Goal: Transaction & Acquisition: Purchase product/service

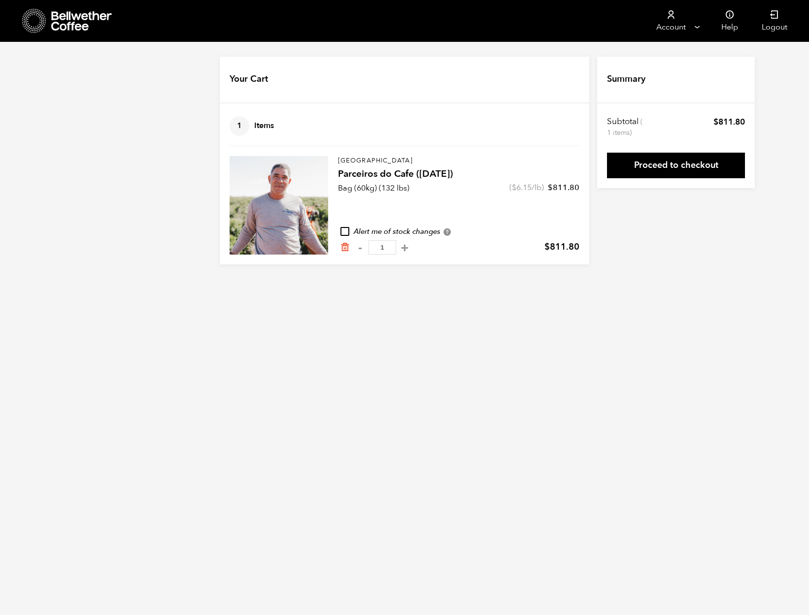
click at [53, 21] on icon at bounding box center [82, 21] width 62 height 20
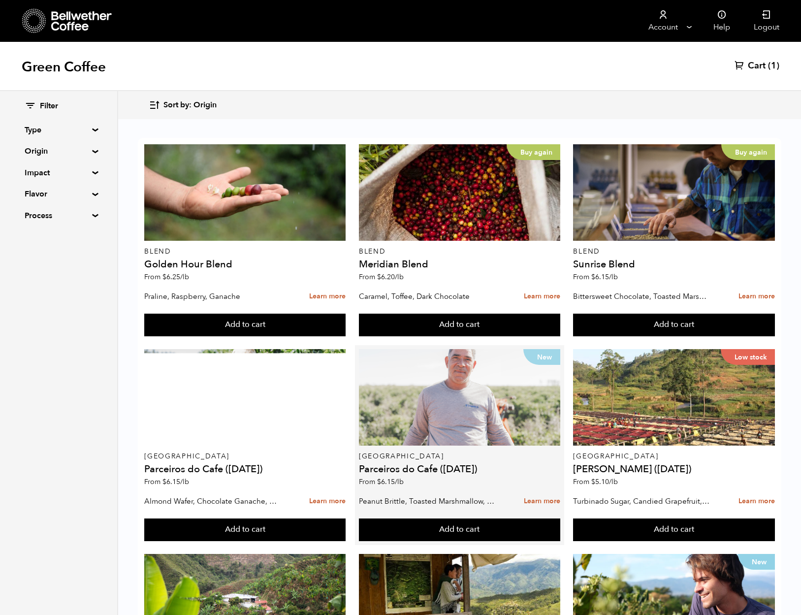
scroll to position [265, 0]
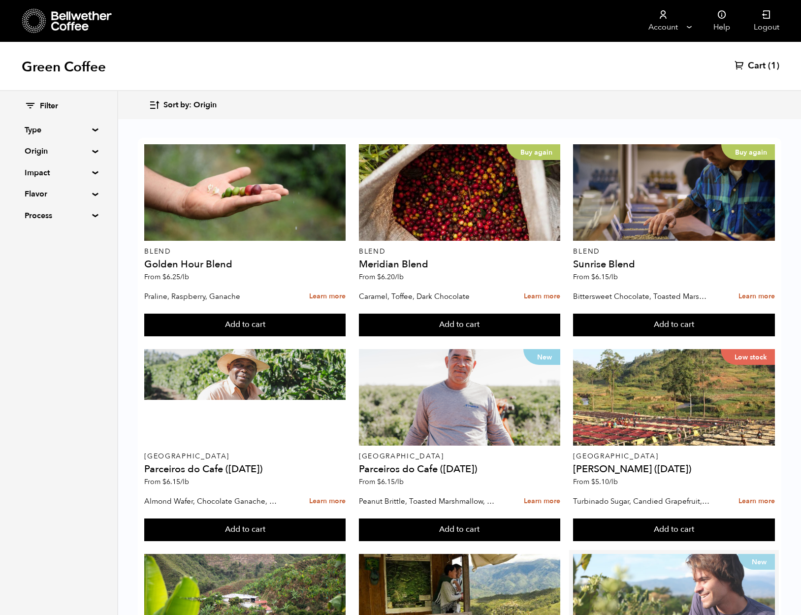
click at [637, 554] on div "New" at bounding box center [673, 602] width 201 height 97
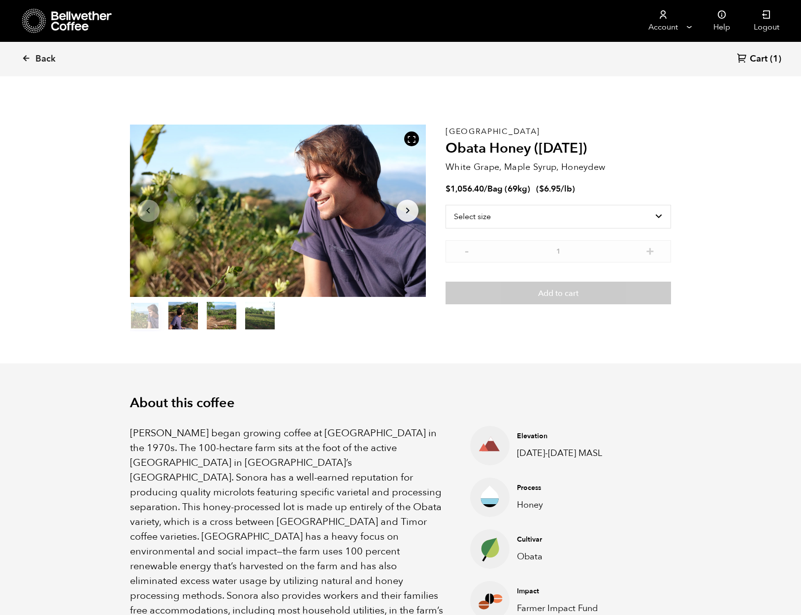
scroll to position [429, 525]
select select "bag-2"
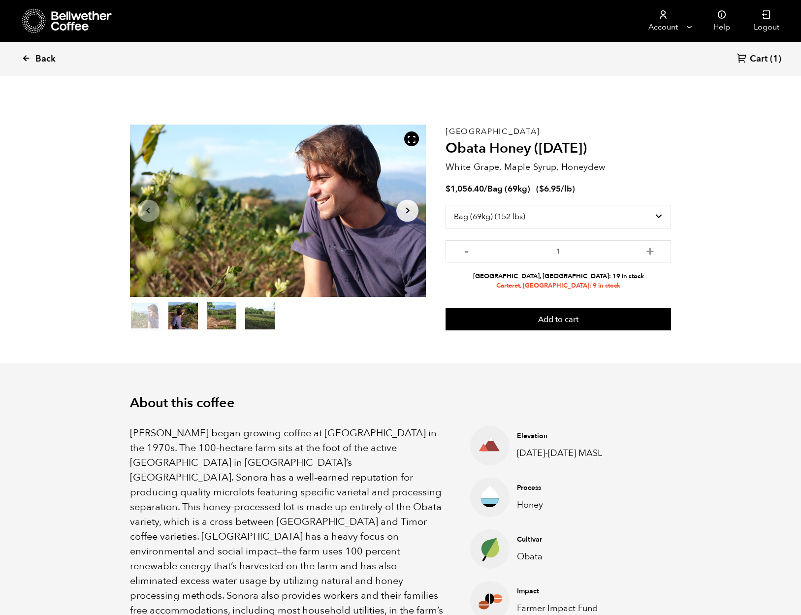
click at [26, 58] on icon at bounding box center [26, 58] width 9 height 9
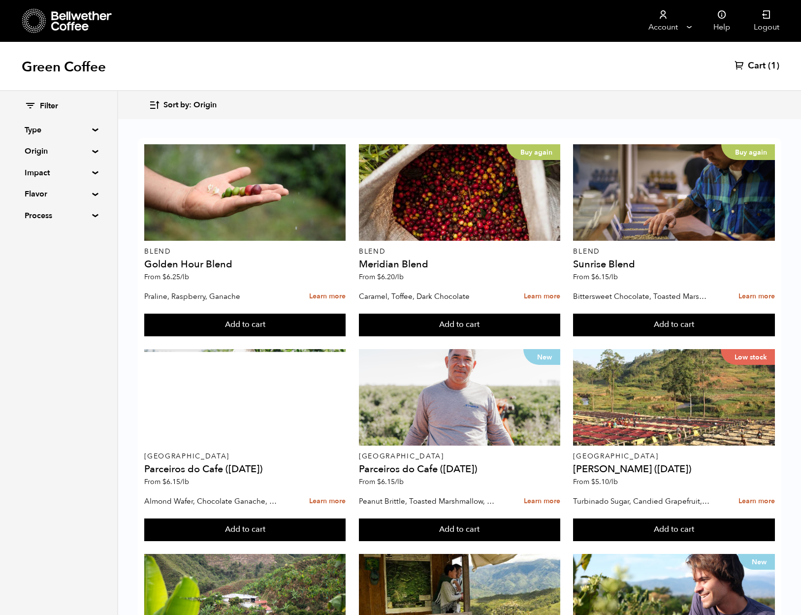
scroll to position [775, 0]
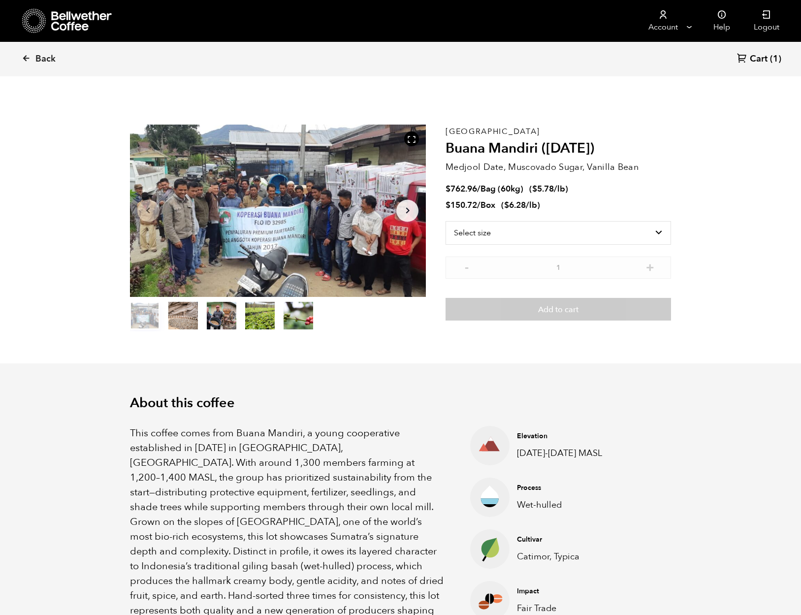
scroll to position [429, 525]
select select "bag-3"
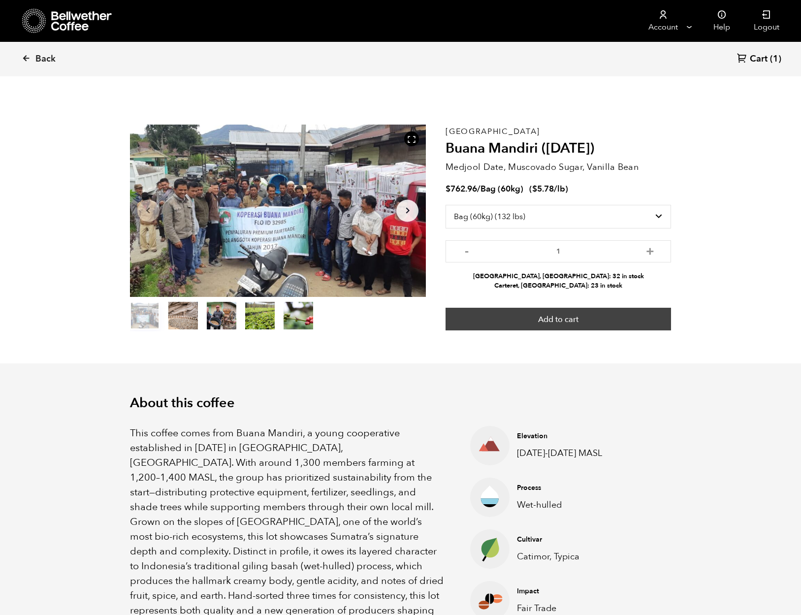
click at [599, 324] on button "Add to cart" at bounding box center [559, 319] width 226 height 23
click at [545, 315] on button "Add to cart" at bounding box center [559, 319] width 226 height 23
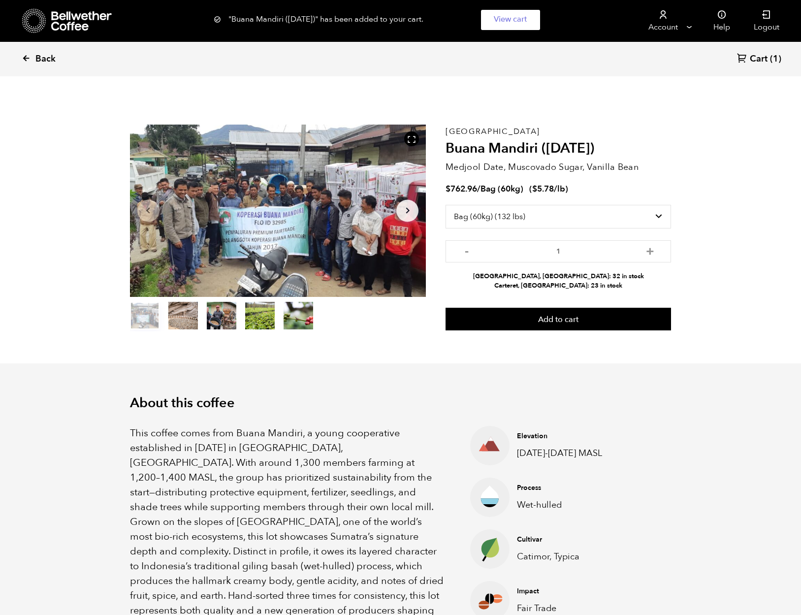
click at [40, 57] on span "Back" at bounding box center [45, 59] width 20 height 12
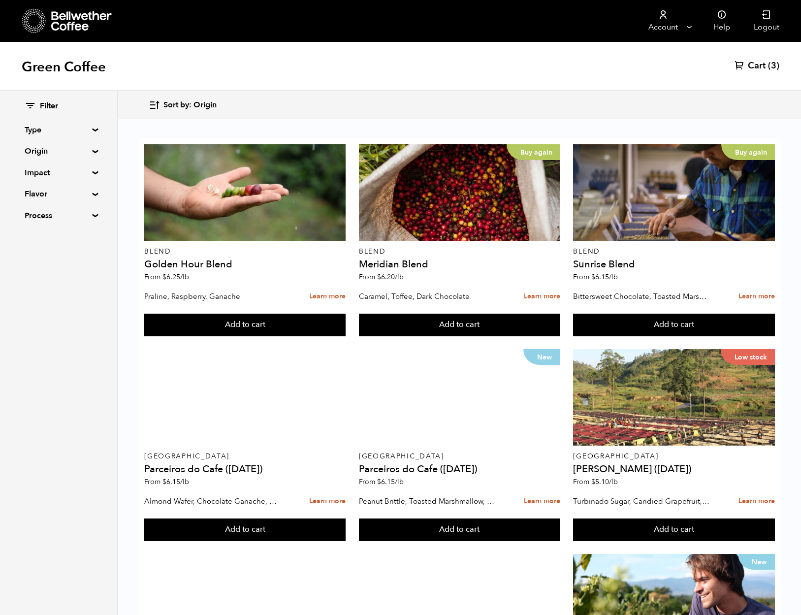
scroll to position [685, 0]
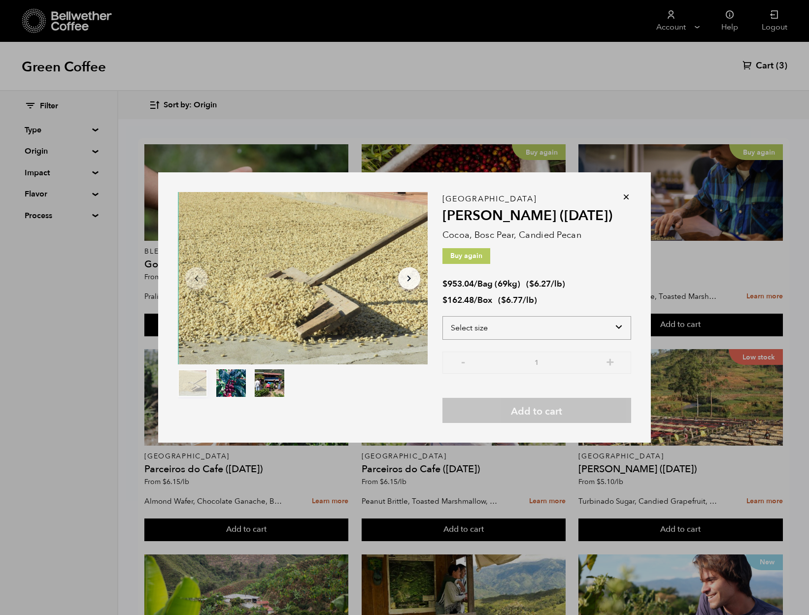
select select "bag-2"
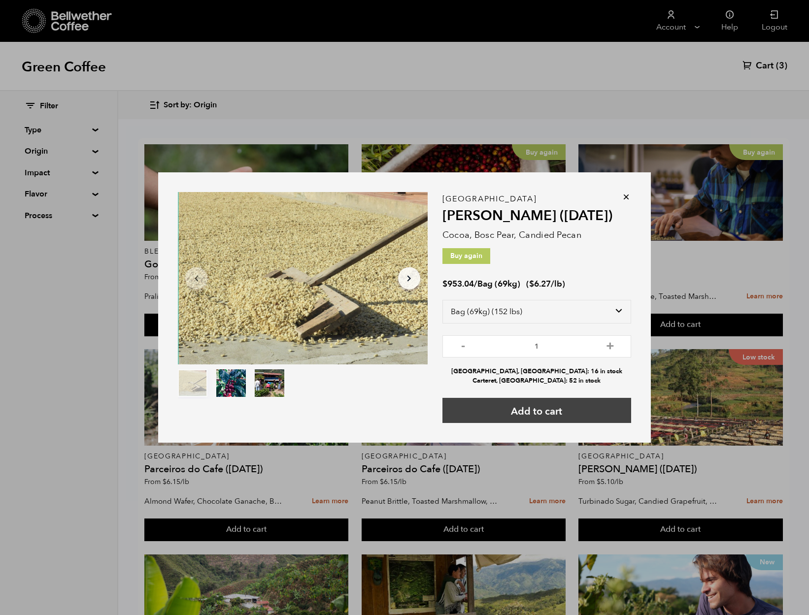
click at [530, 413] on button "Add to cart" at bounding box center [536, 410] width 189 height 25
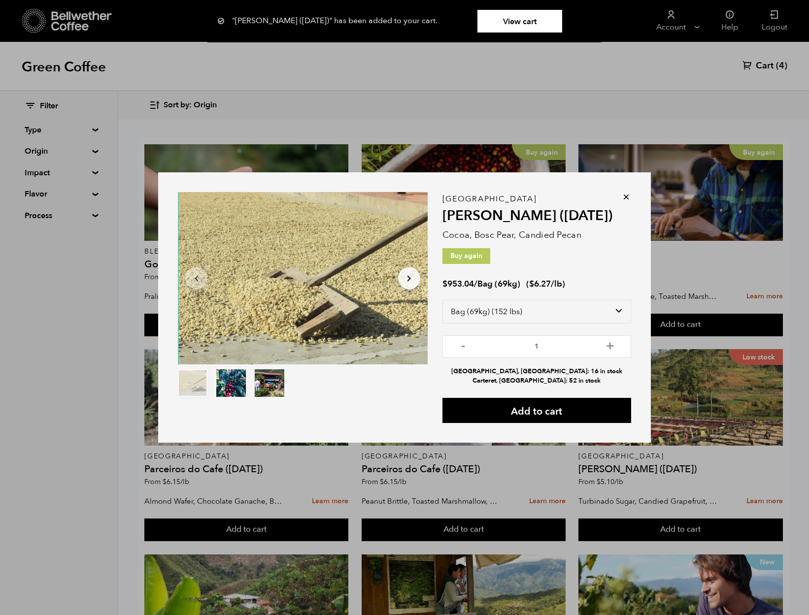
click at [625, 197] on icon at bounding box center [626, 197] width 10 height 10
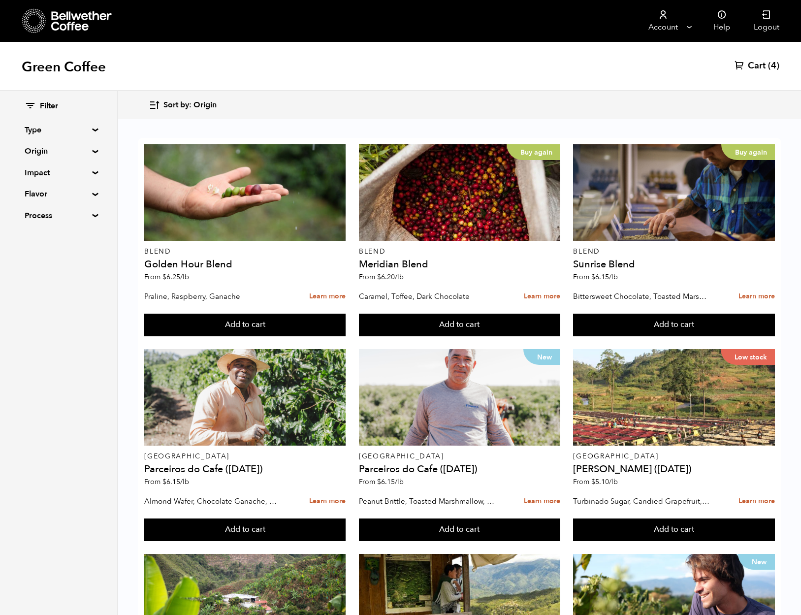
scroll to position [56, 0]
click at [758, 64] on span "Cart" at bounding box center [757, 66] width 18 height 12
